Goal: Information Seeking & Learning: Learn about a topic

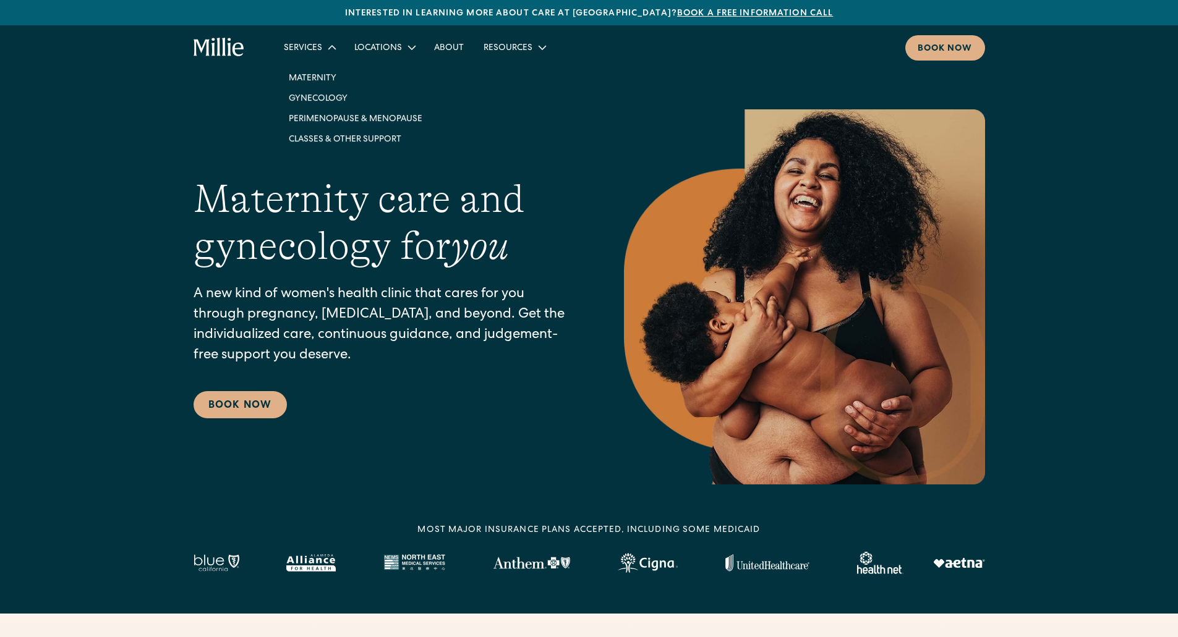
click at [319, 46] on div "Services" at bounding box center [303, 48] width 38 height 13
click at [317, 72] on link "Maternity" at bounding box center [355, 77] width 153 height 20
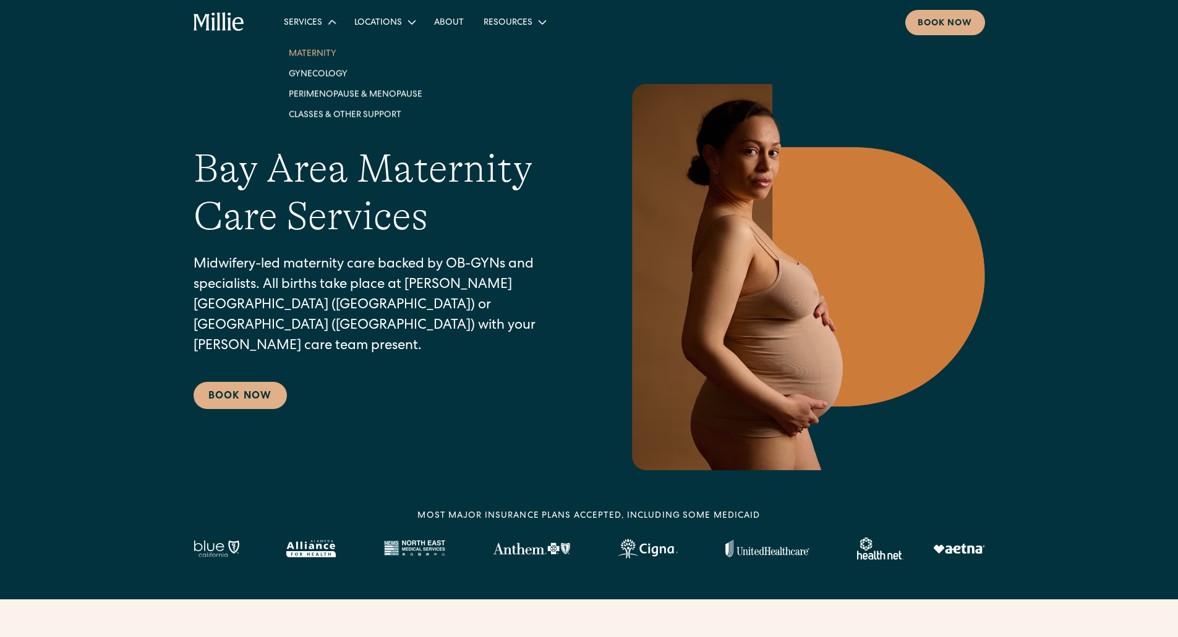
click at [305, 19] on div "Services" at bounding box center [303, 23] width 38 height 13
click at [304, 67] on link "Gynecology" at bounding box center [355, 72] width 153 height 20
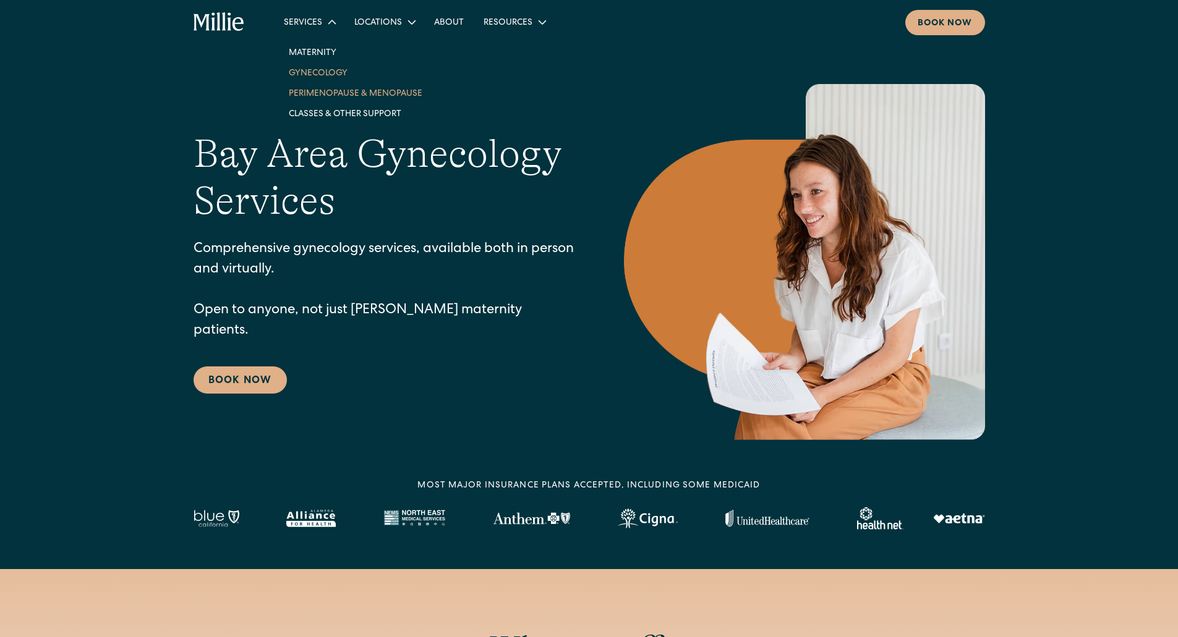
click at [308, 90] on link "Perimenopause & Menopause" at bounding box center [355, 93] width 153 height 20
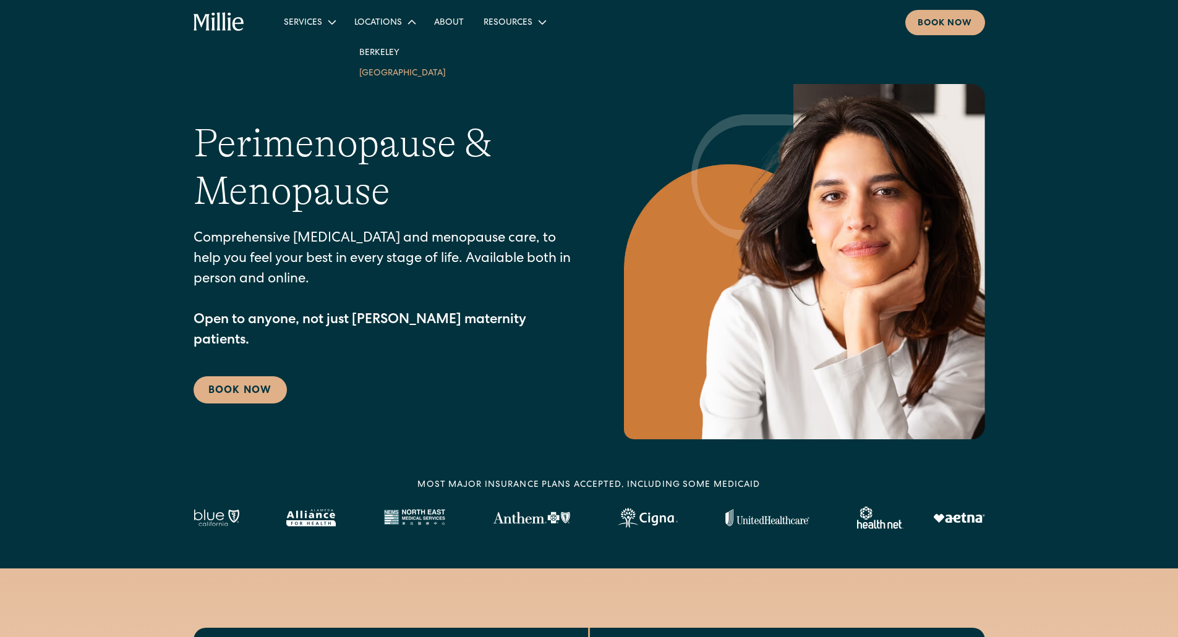
click at [369, 67] on link "[GEOGRAPHIC_DATA]" at bounding box center [402, 72] width 106 height 20
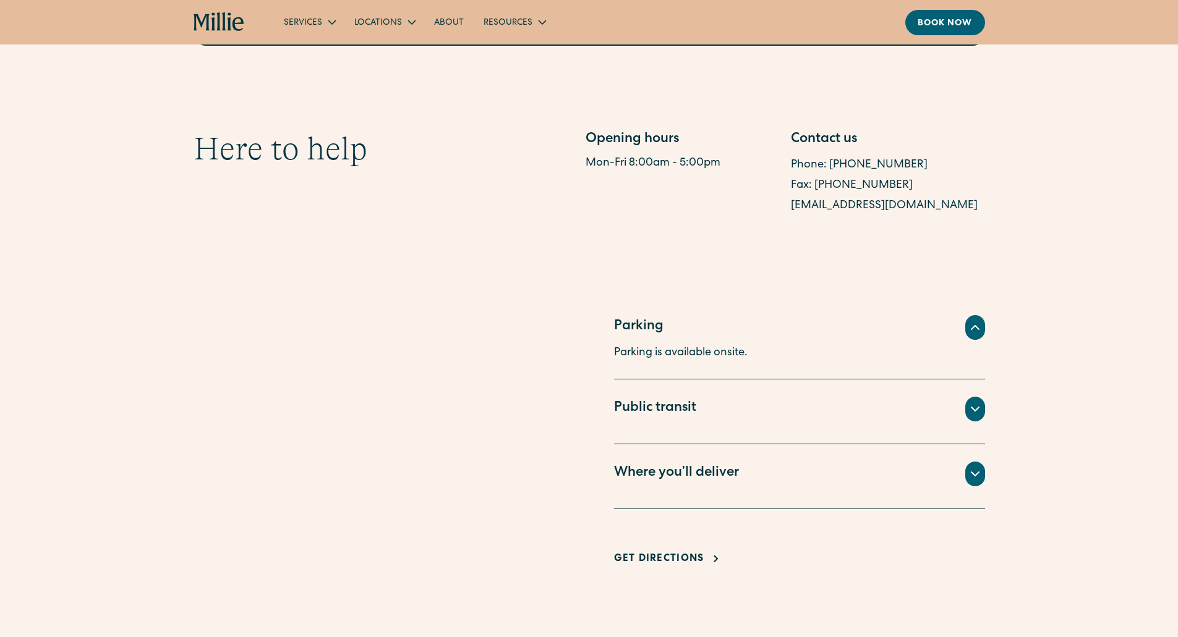
scroll to position [680, 0]
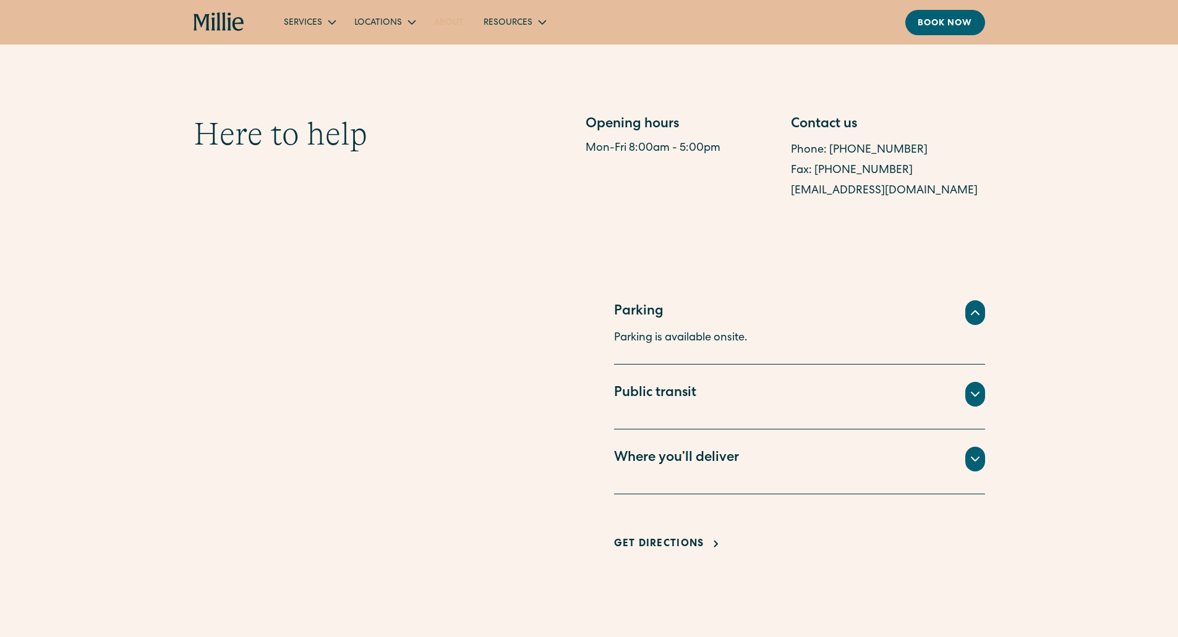
click at [449, 24] on link "About" at bounding box center [448, 22] width 49 height 20
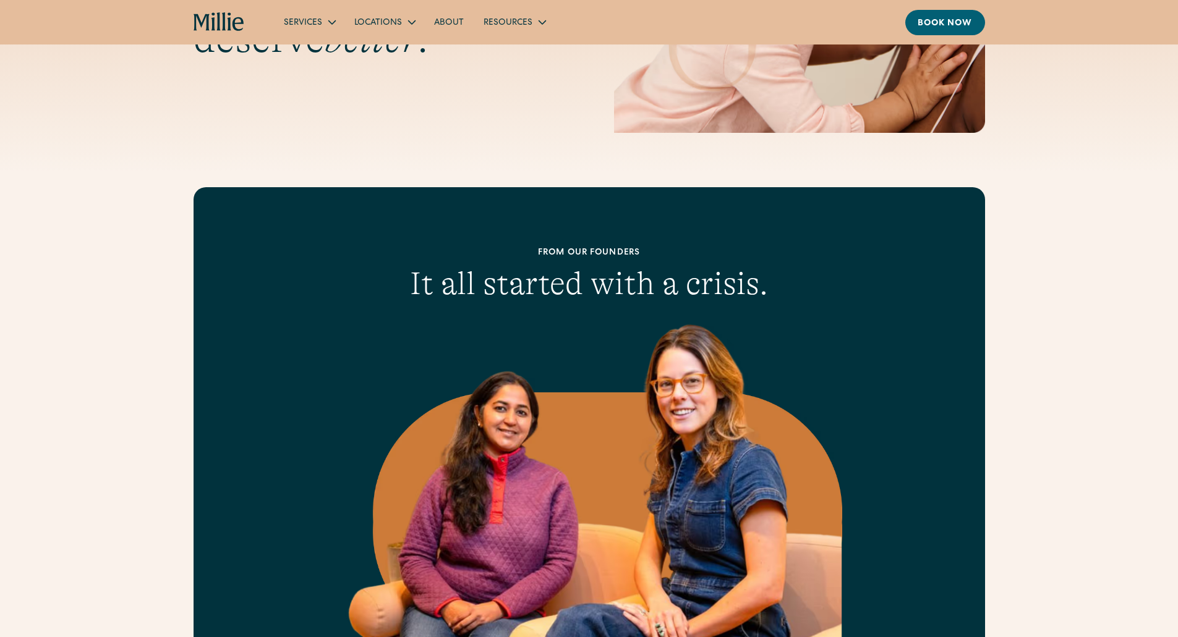
scroll to position [618, 0]
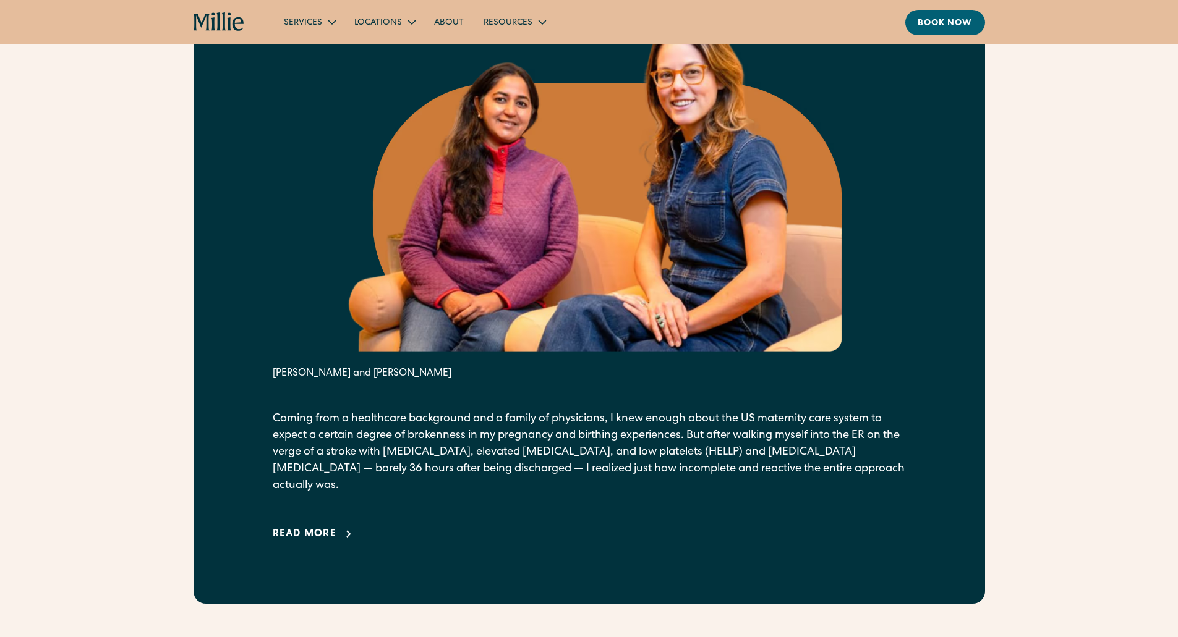
click at [339, 527] on link "Read more" at bounding box center [315, 534] width 84 height 15
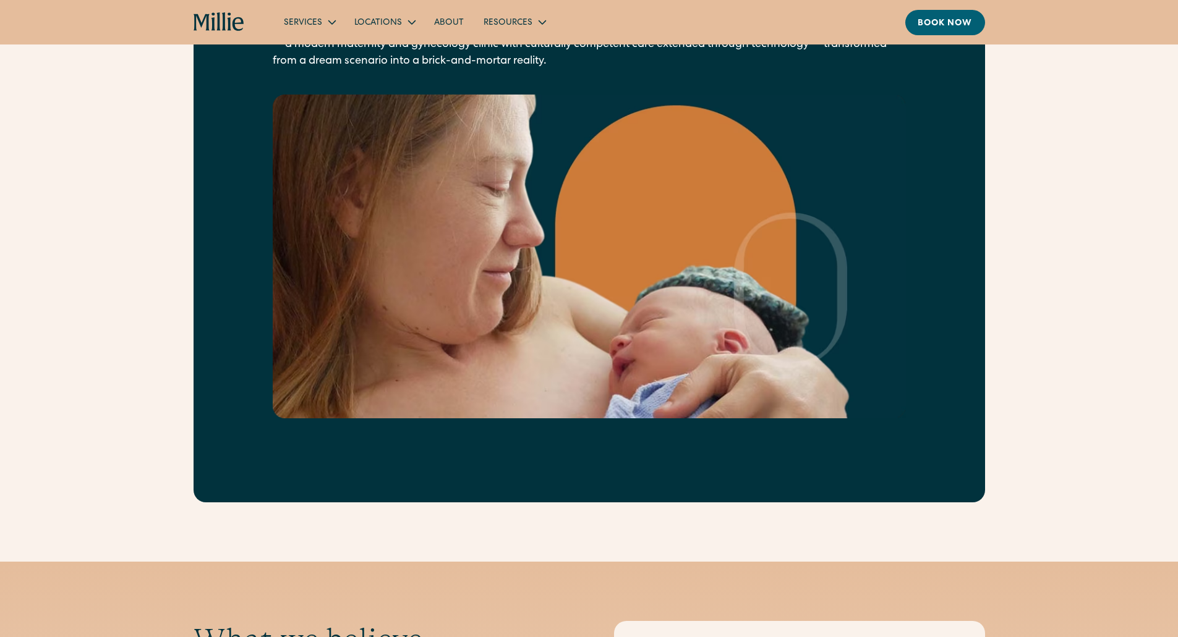
scroll to position [2349, 0]
